Goal: Communication & Community: Participate in discussion

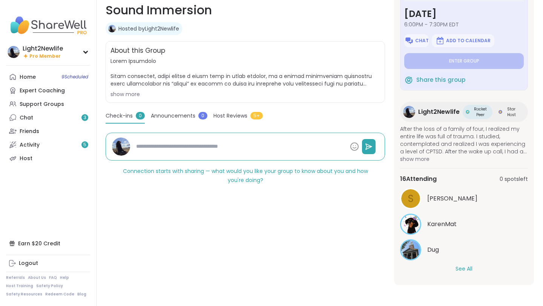
click at [467, 269] on button "See All" at bounding box center [464, 269] width 17 height 8
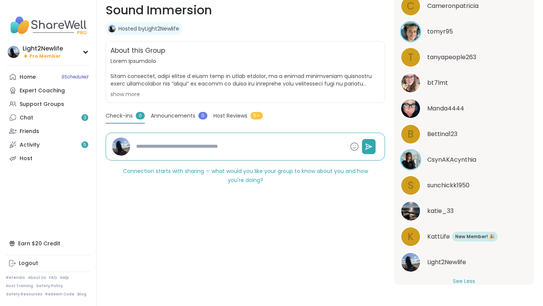
scroll to position [350, 0]
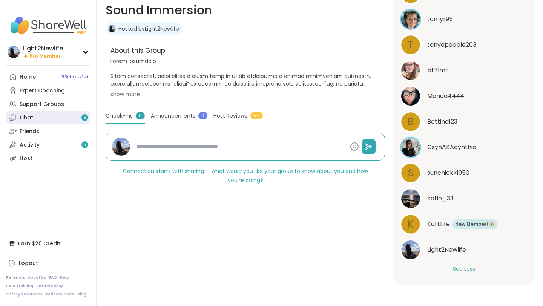
click at [36, 118] on link "Chat 3" at bounding box center [48, 118] width 84 height 14
type textarea "*"
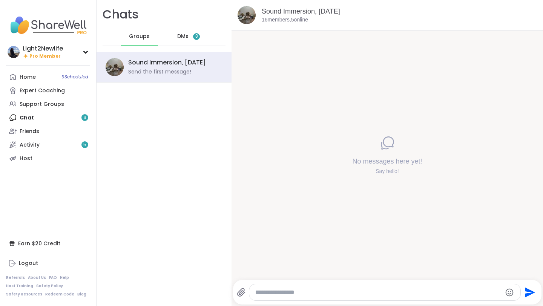
click at [184, 37] on span "DMs" at bounding box center [182, 37] width 11 height 8
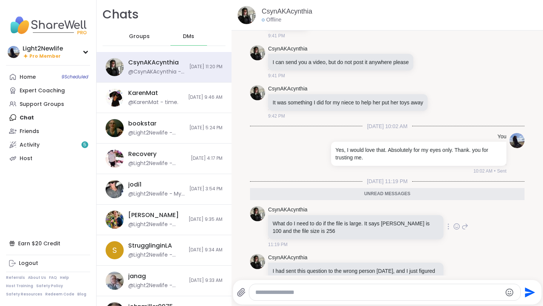
scroll to position [100, 0]
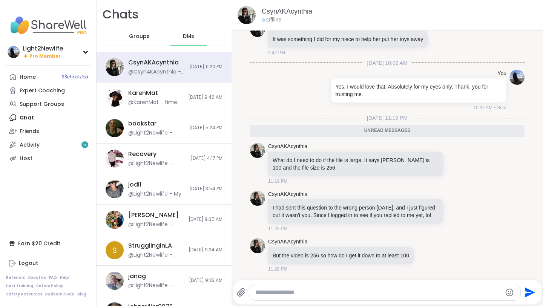
click at [289, 291] on textarea "Type your message" at bounding box center [378, 293] width 246 height 8
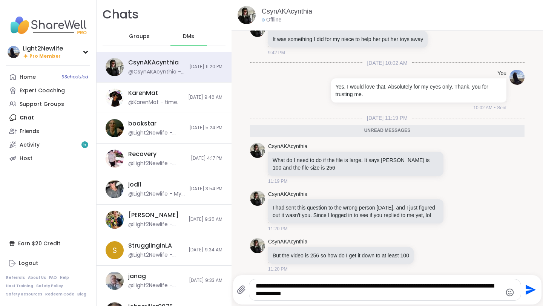
type textarea "**********"
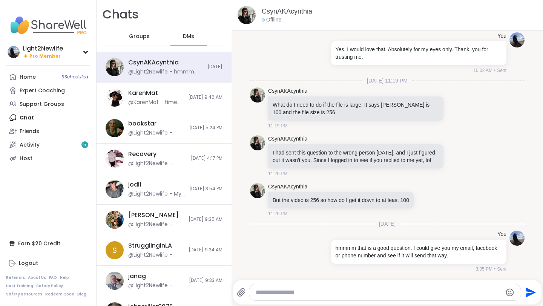
scroll to position [0, 0]
